Goal: Task Accomplishment & Management: Use online tool/utility

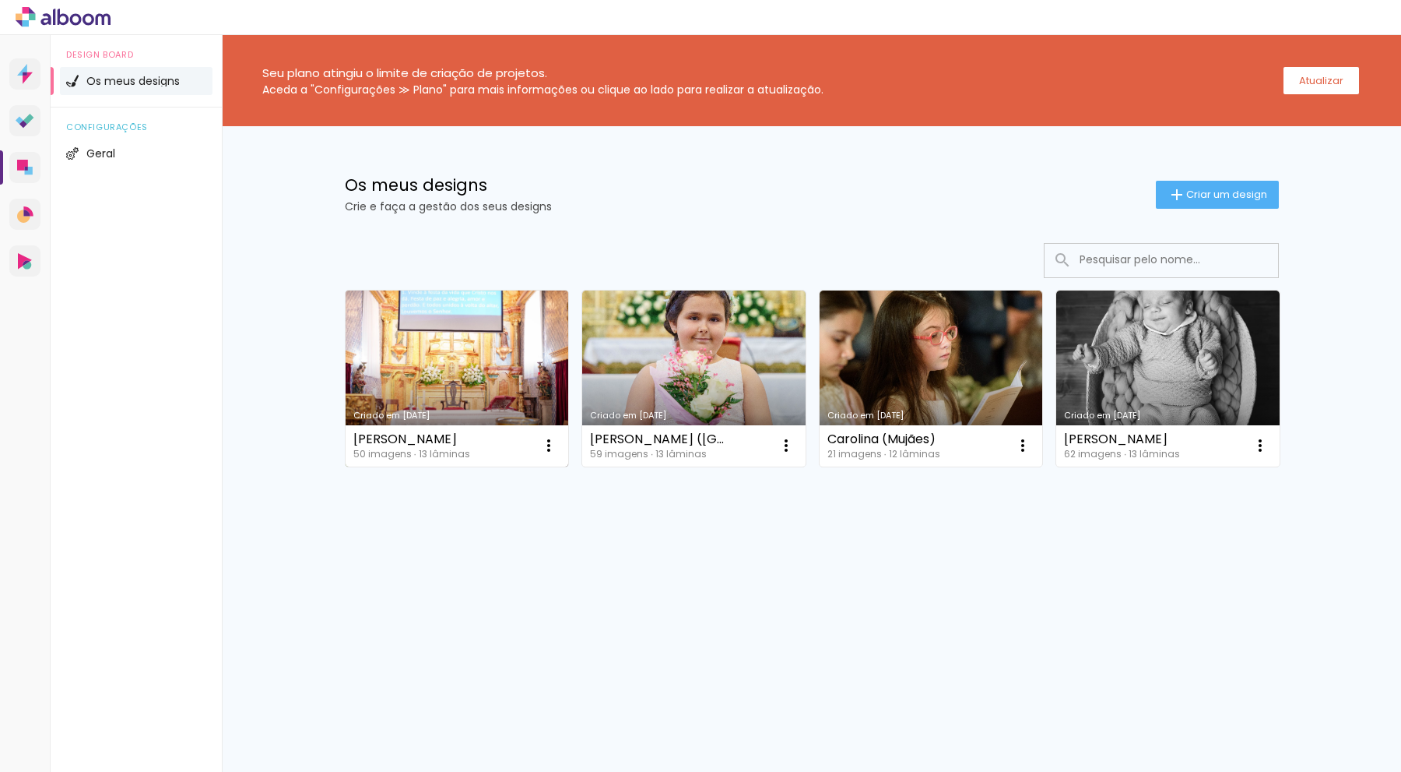
click at [520, 443] on div "Ivan Castro 50 imagens ∙ 13 lâminas Abrir Fazer uma cópia Excluir" at bounding box center [457, 445] width 223 height 41
click at [526, 407] on link "Criado em 18/08/25" at bounding box center [457, 378] width 223 height 176
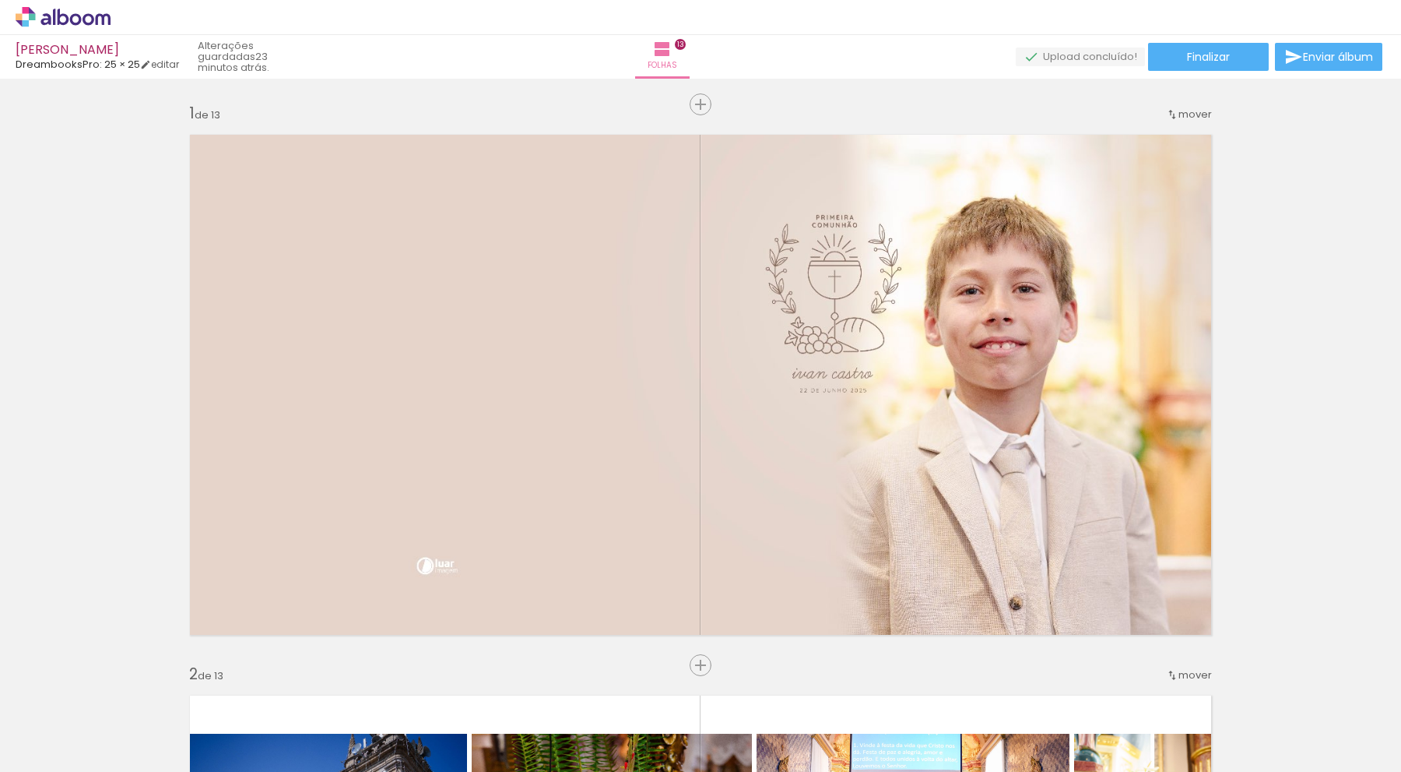
click at [256, 5] on div "› Editor de álbum" at bounding box center [700, 17] width 1401 height 35
